Goal: Task Accomplishment & Management: Manage account settings

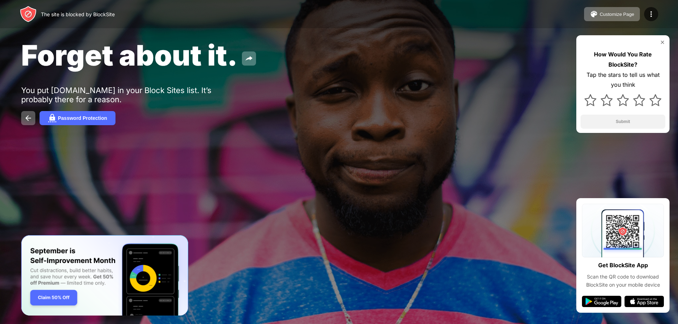
click at [664, 41] on img at bounding box center [662, 43] width 6 height 6
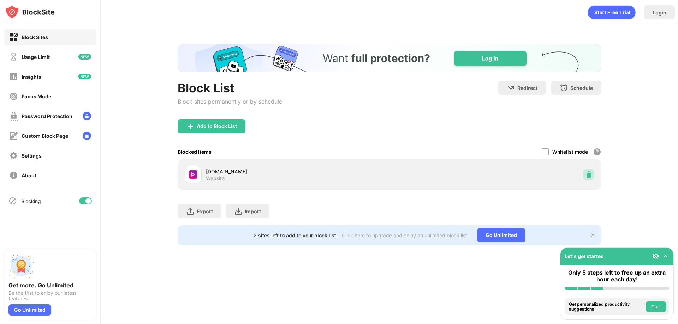
click at [592, 178] on div at bounding box center [588, 174] width 11 height 11
